Goal: Task Accomplishment & Management: Manage account settings

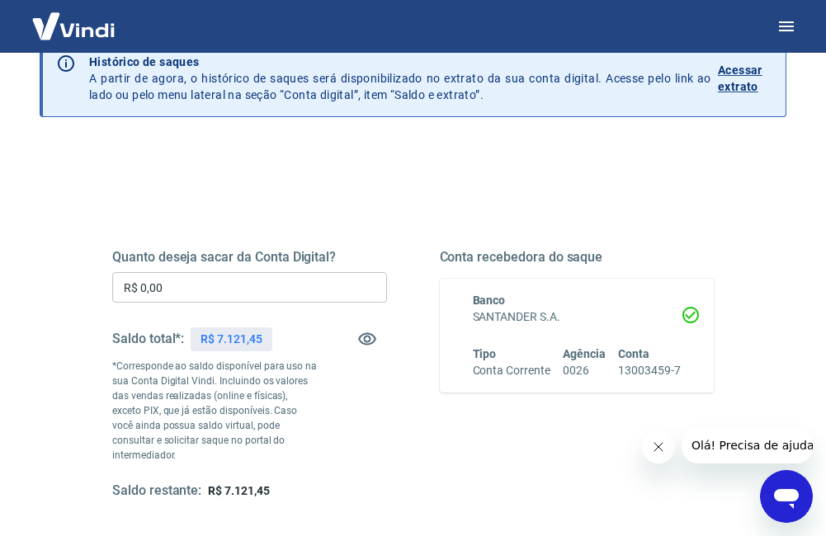
scroll to position [165, 0]
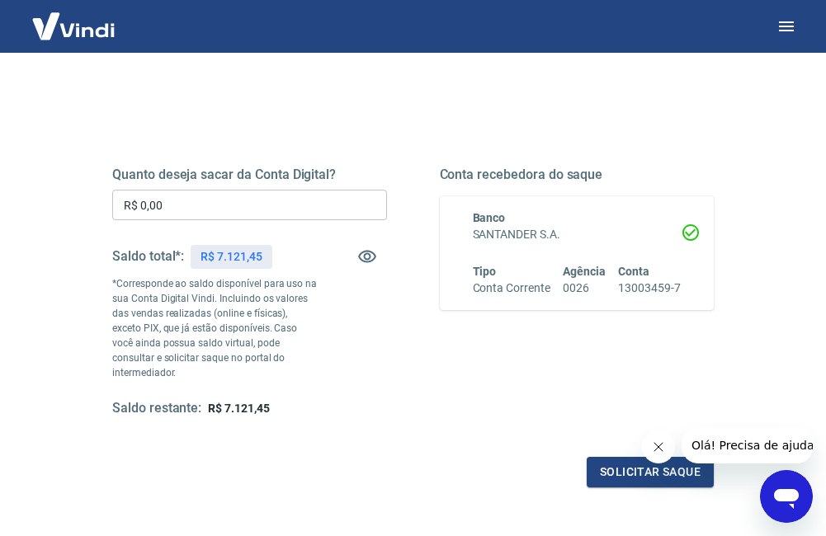
click at [172, 206] on input "R$ 0,00" at bounding box center [249, 205] width 275 height 31
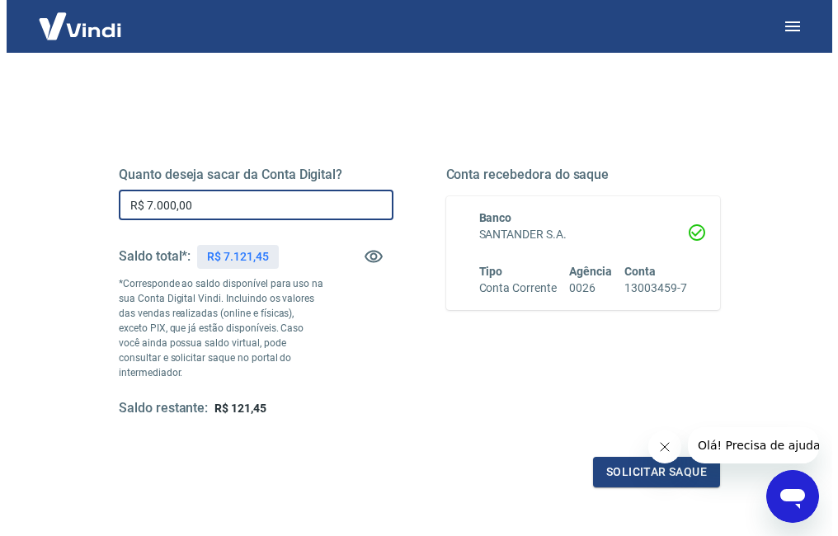
scroll to position [295, 0]
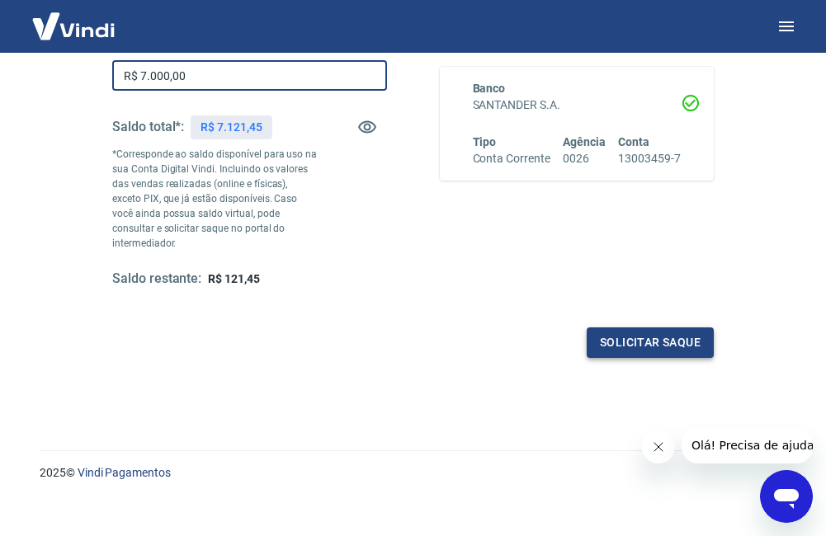
type input "R$ 7.000,00"
click at [639, 328] on button "Solicitar saque" at bounding box center [650, 343] width 127 height 31
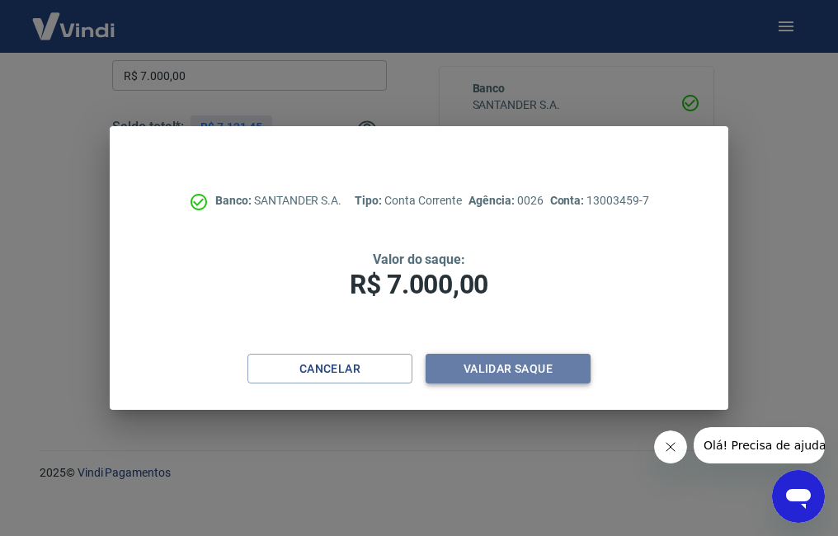
click at [516, 369] on button "Validar saque" at bounding box center [508, 369] width 165 height 31
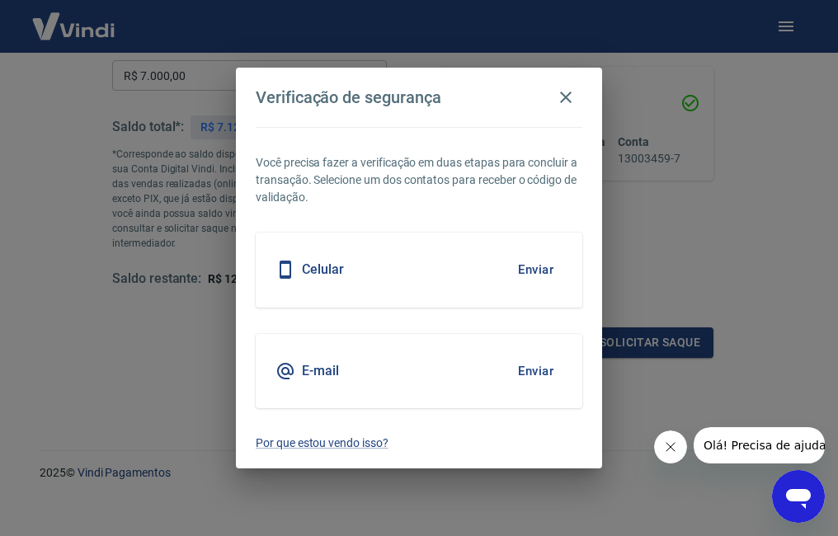
click at [381, 273] on div "Celular Enviar" at bounding box center [419, 270] width 327 height 74
click at [546, 268] on button "Enviar" at bounding box center [536, 269] width 54 height 35
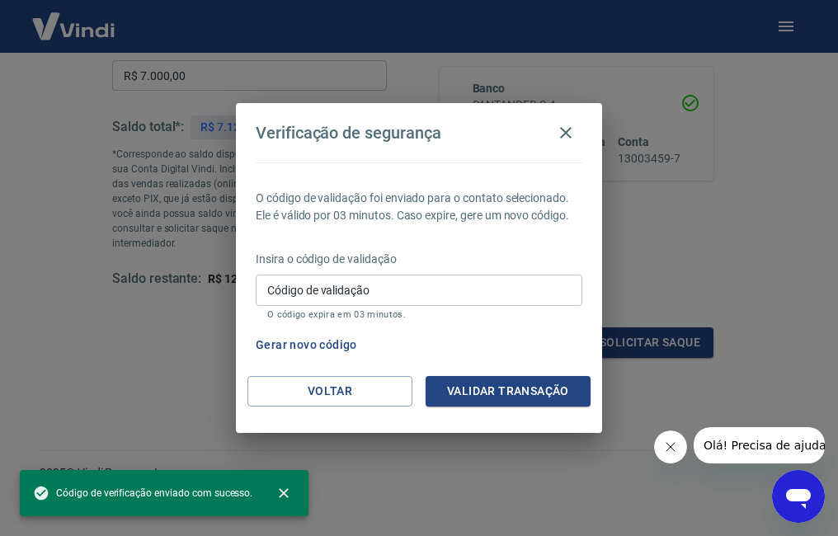
click at [417, 289] on input "Código de validação" at bounding box center [419, 290] width 327 height 31
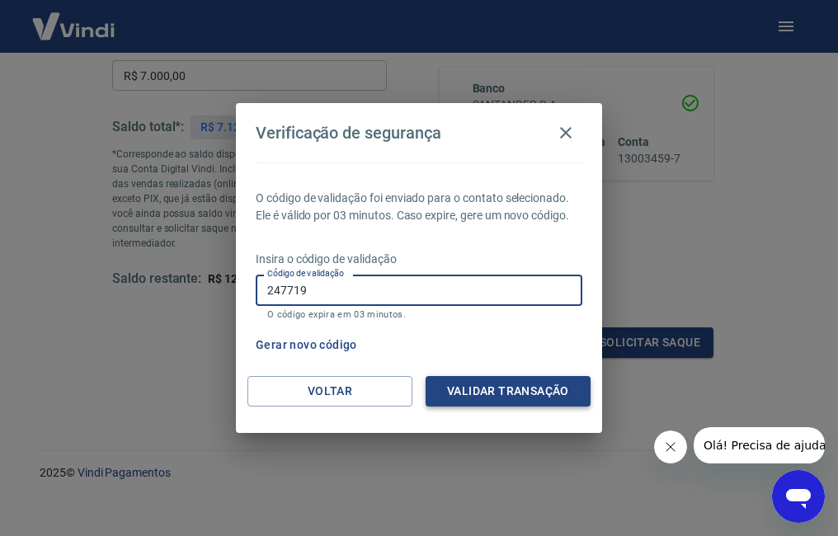
type input "247719"
click at [471, 395] on button "Validar transação" at bounding box center [508, 391] width 165 height 31
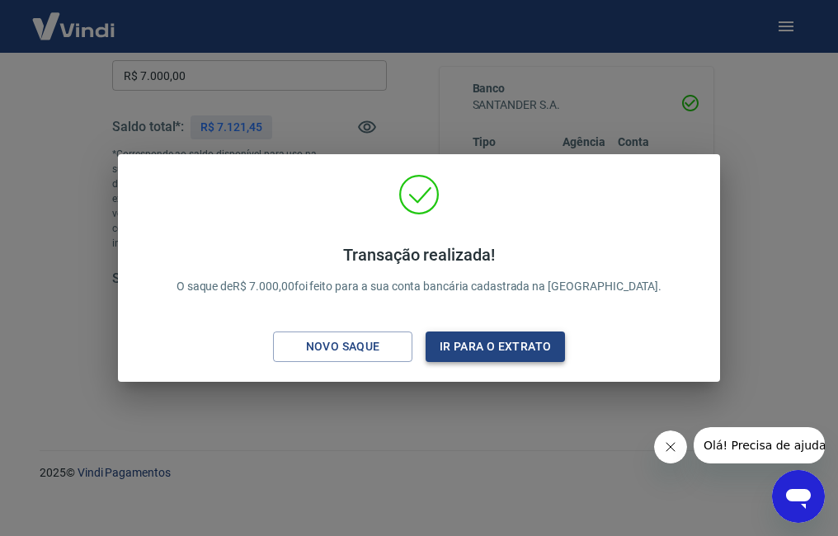
click at [452, 343] on button "Ir para o extrato" at bounding box center [495, 347] width 139 height 31
